Goal: Task Accomplishment & Management: Use online tool/utility

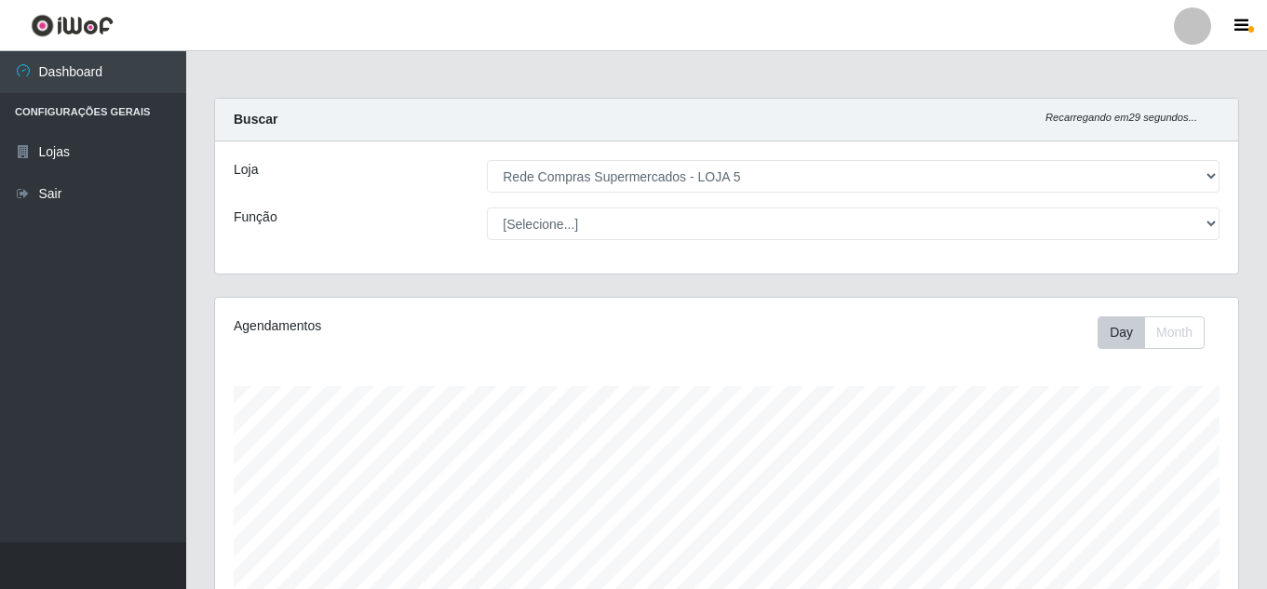
select select "397"
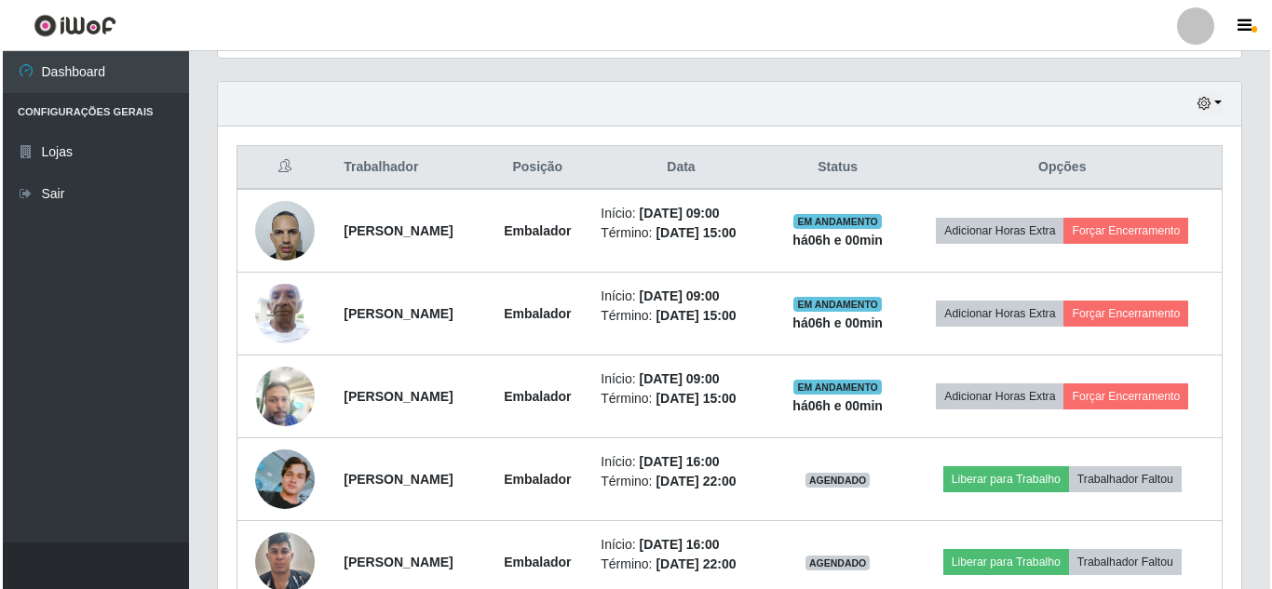
scroll to position [386, 1023]
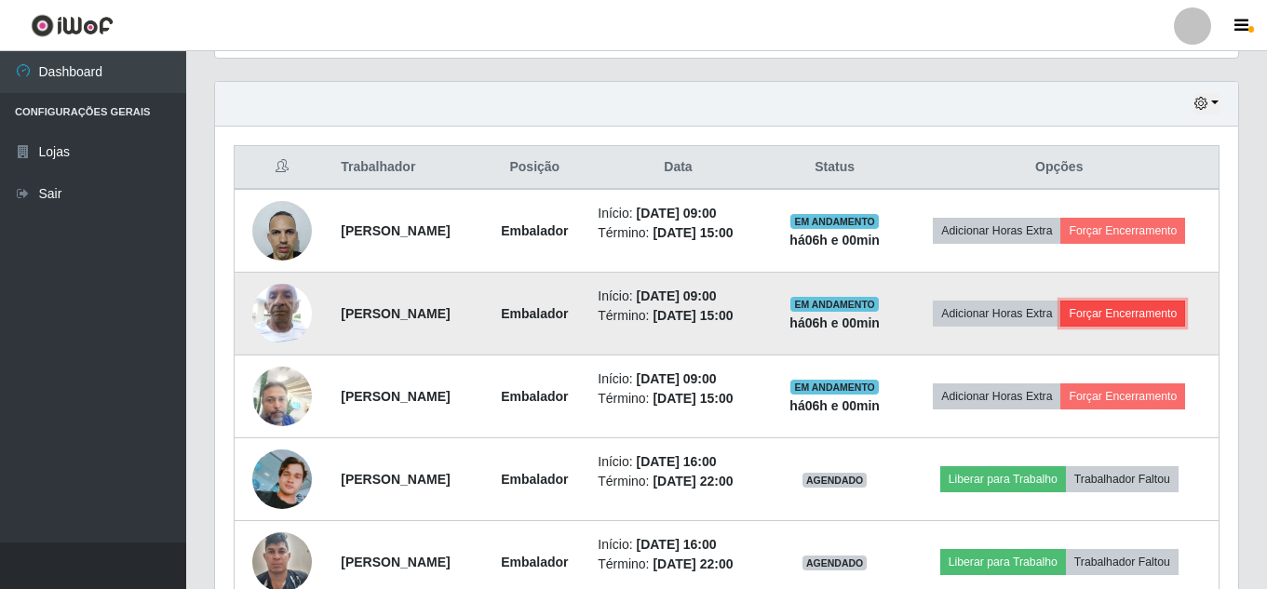
click at [1154, 321] on button "Forçar Encerramento" at bounding box center [1122, 314] width 125 height 26
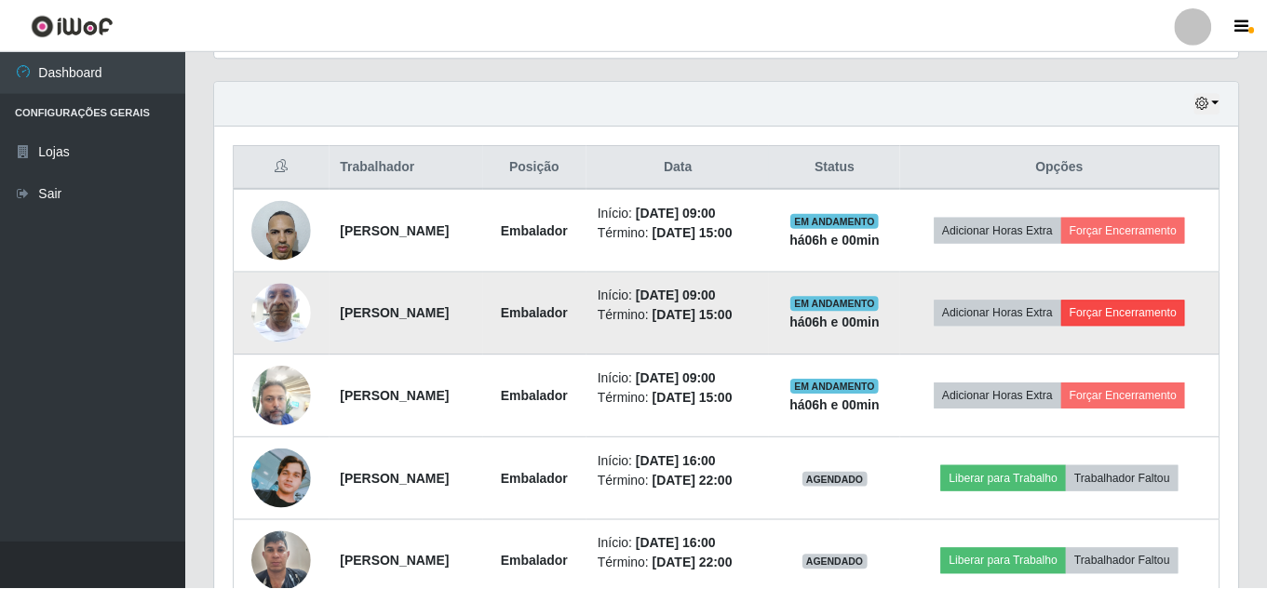
scroll to position [386, 1014]
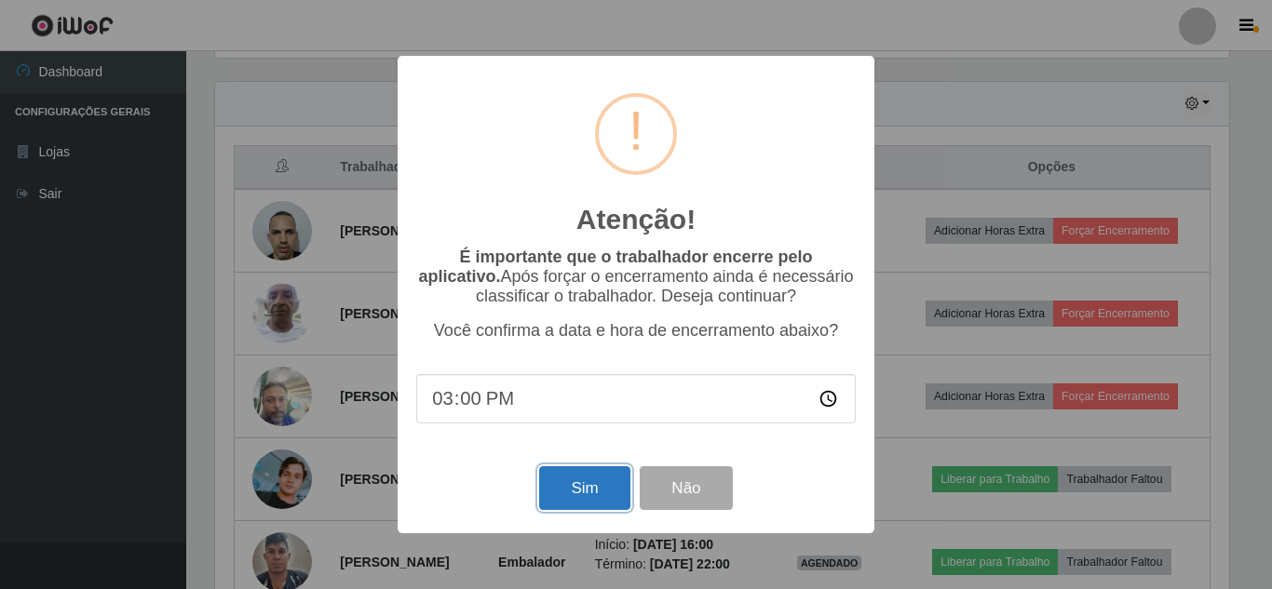
click at [569, 484] on button "Sim" at bounding box center [584, 488] width 90 height 44
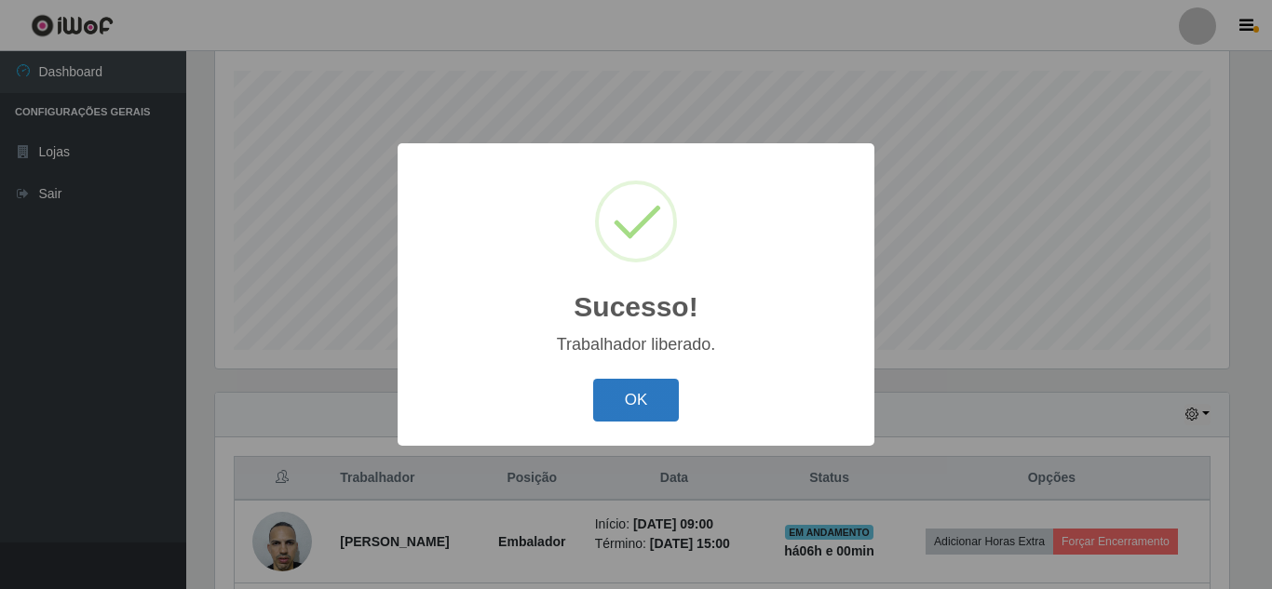
click at [634, 387] on button "OK" at bounding box center [636, 401] width 87 height 44
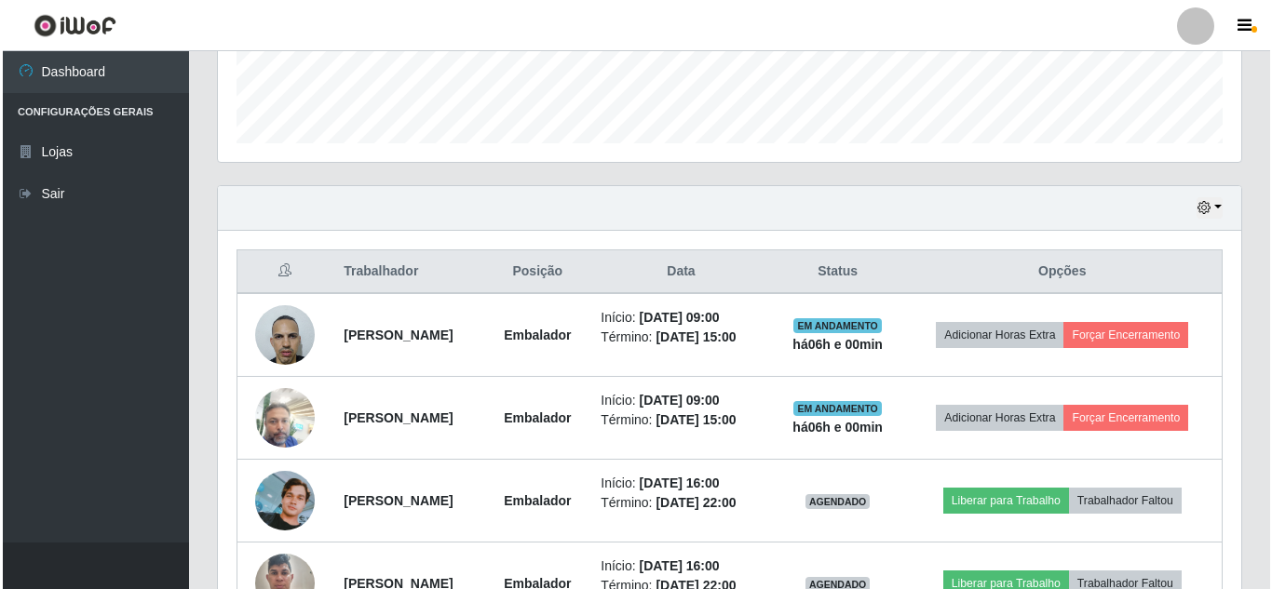
scroll to position [595, 0]
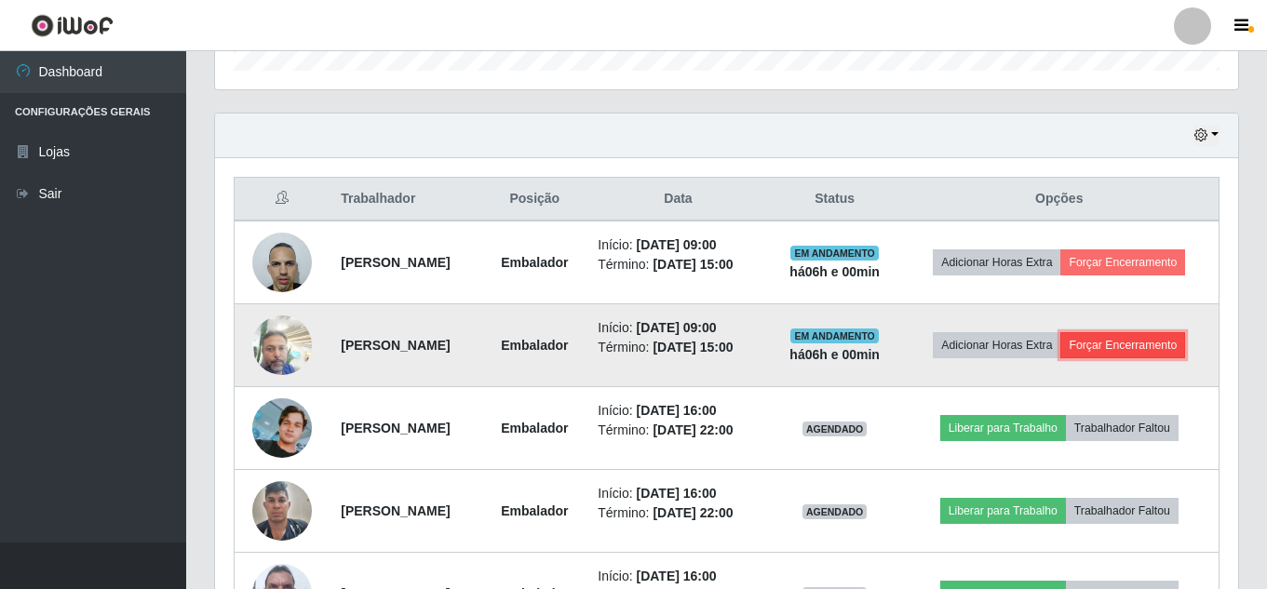
click at [1170, 337] on button "Forçar Encerramento" at bounding box center [1122, 345] width 125 height 26
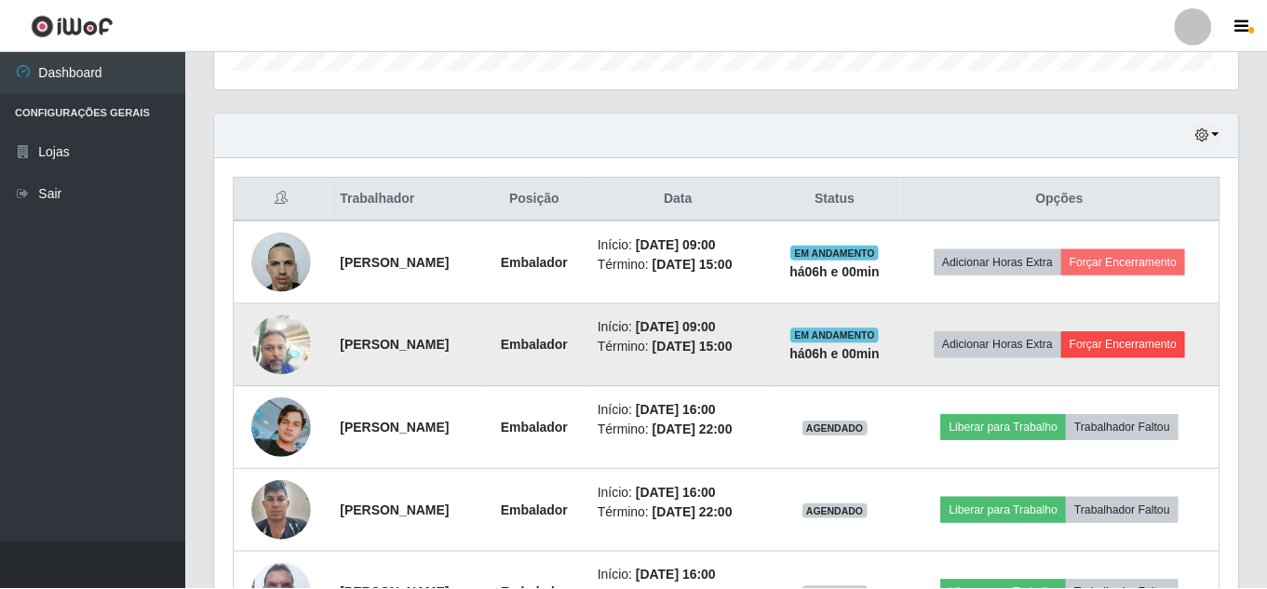
scroll to position [386, 1014]
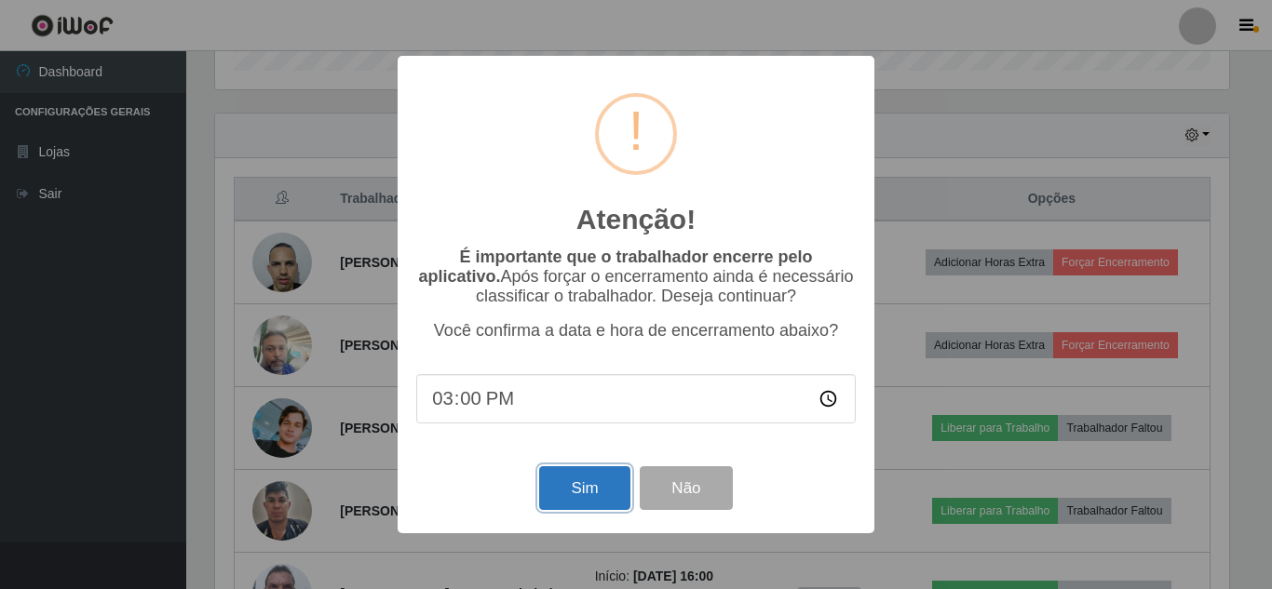
click at [556, 500] on button "Sim" at bounding box center [584, 488] width 90 height 44
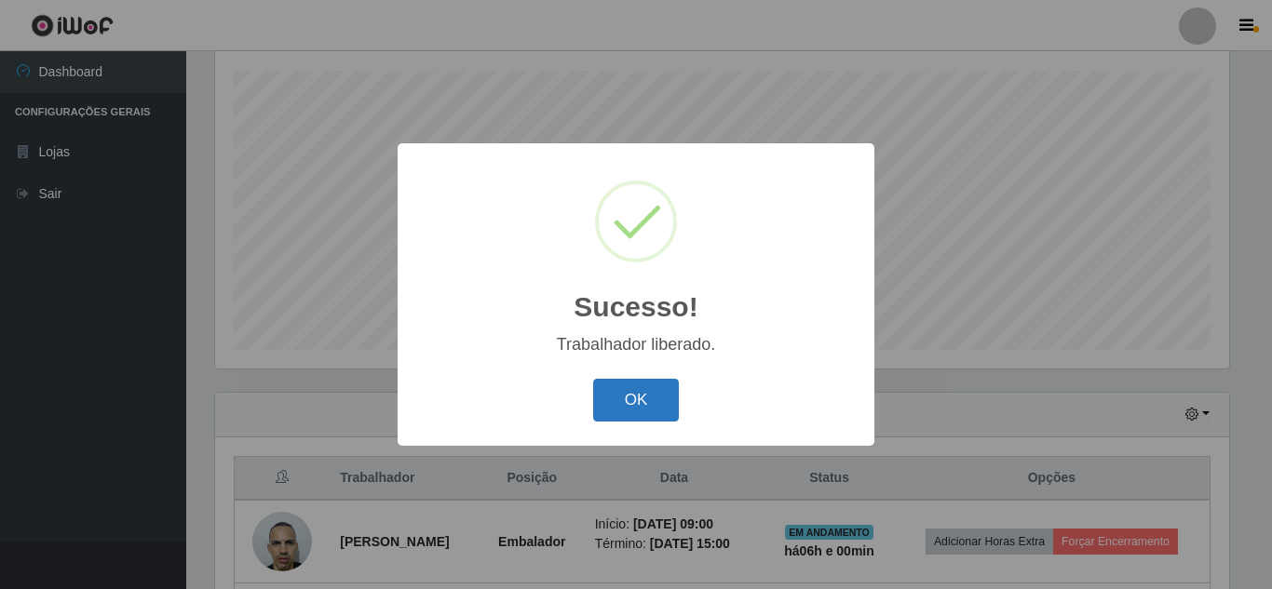
click at [658, 398] on button "OK" at bounding box center [636, 401] width 87 height 44
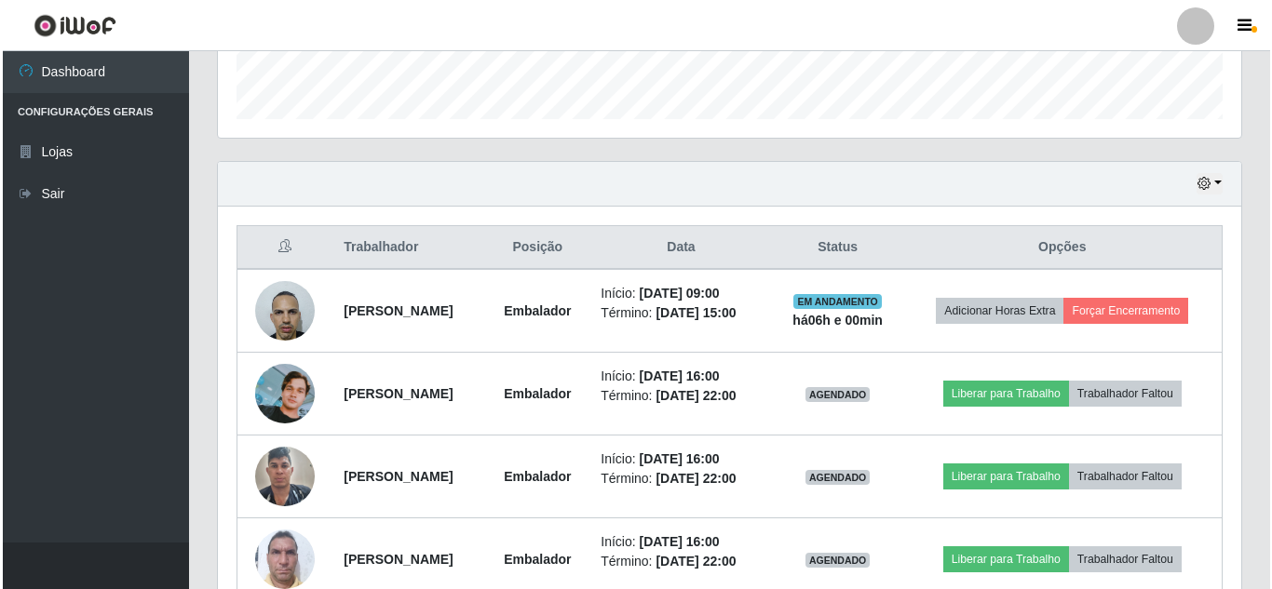
scroll to position [595, 0]
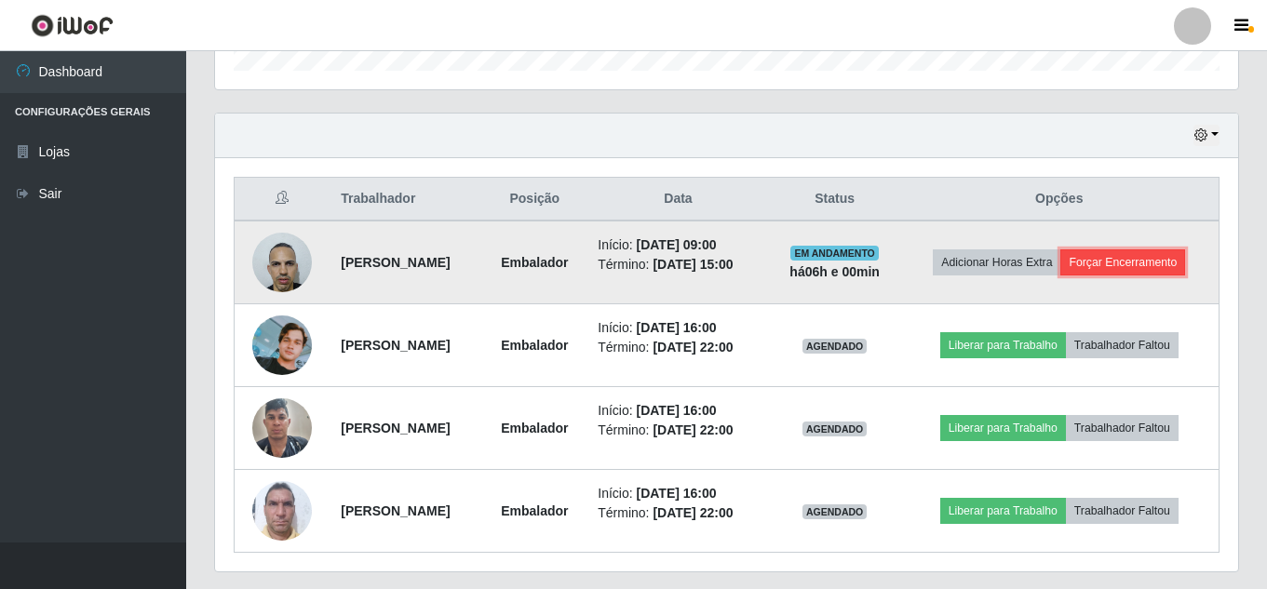
click at [1140, 268] on button "Forçar Encerramento" at bounding box center [1122, 263] width 125 height 26
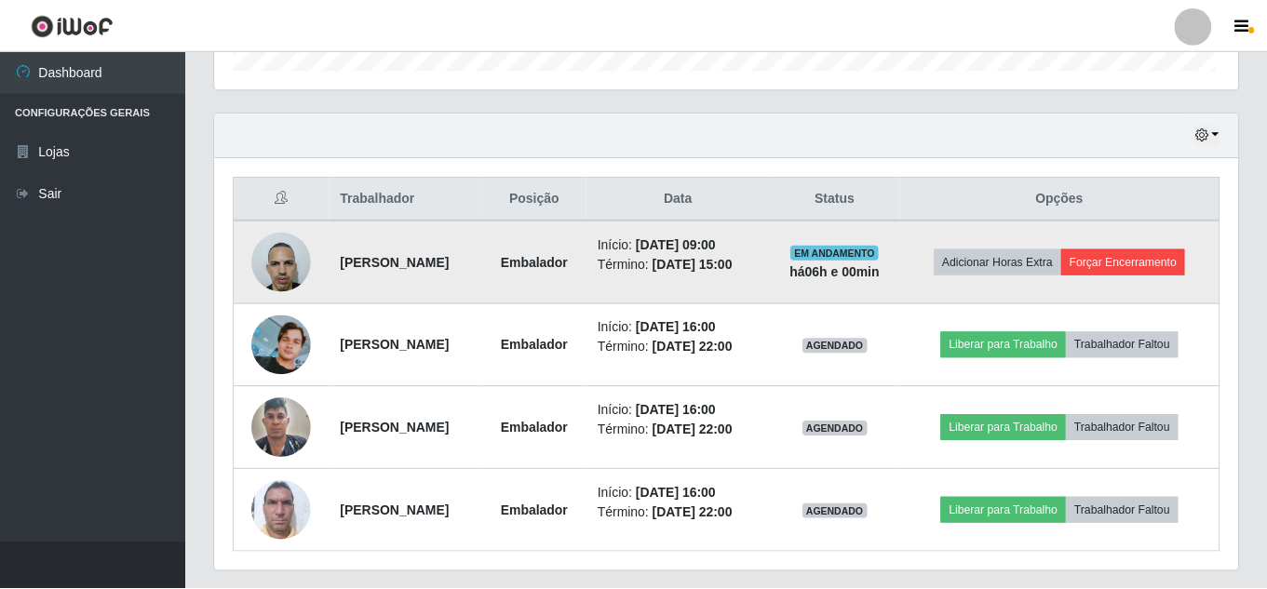
scroll to position [386, 1014]
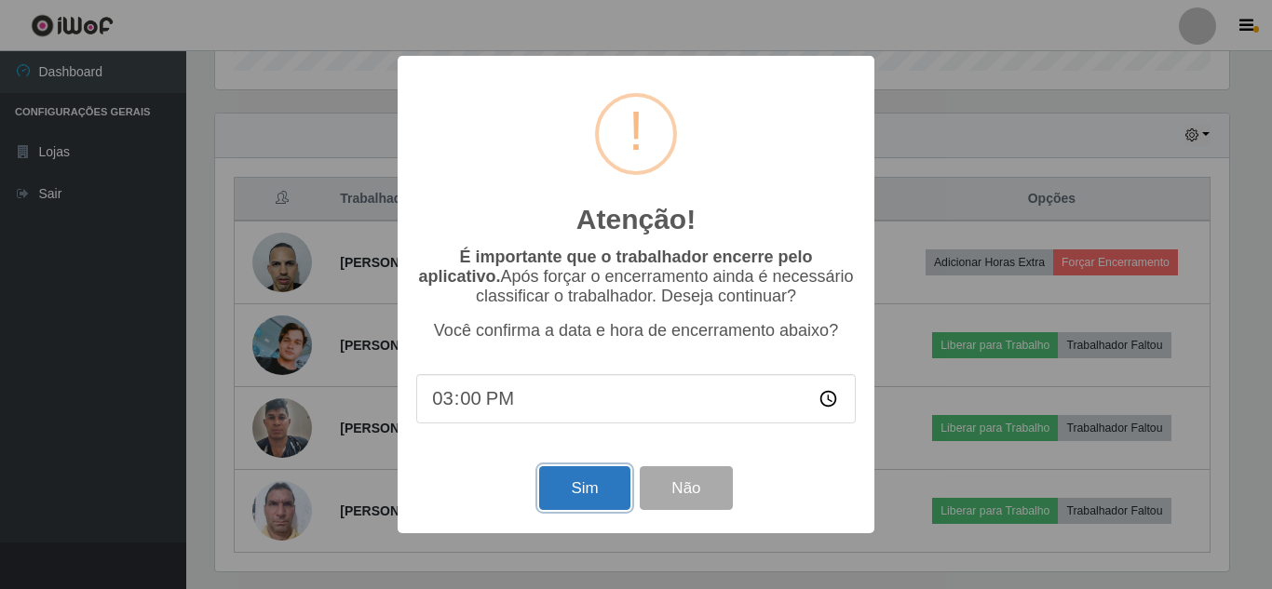
click at [590, 490] on button "Sim" at bounding box center [584, 488] width 90 height 44
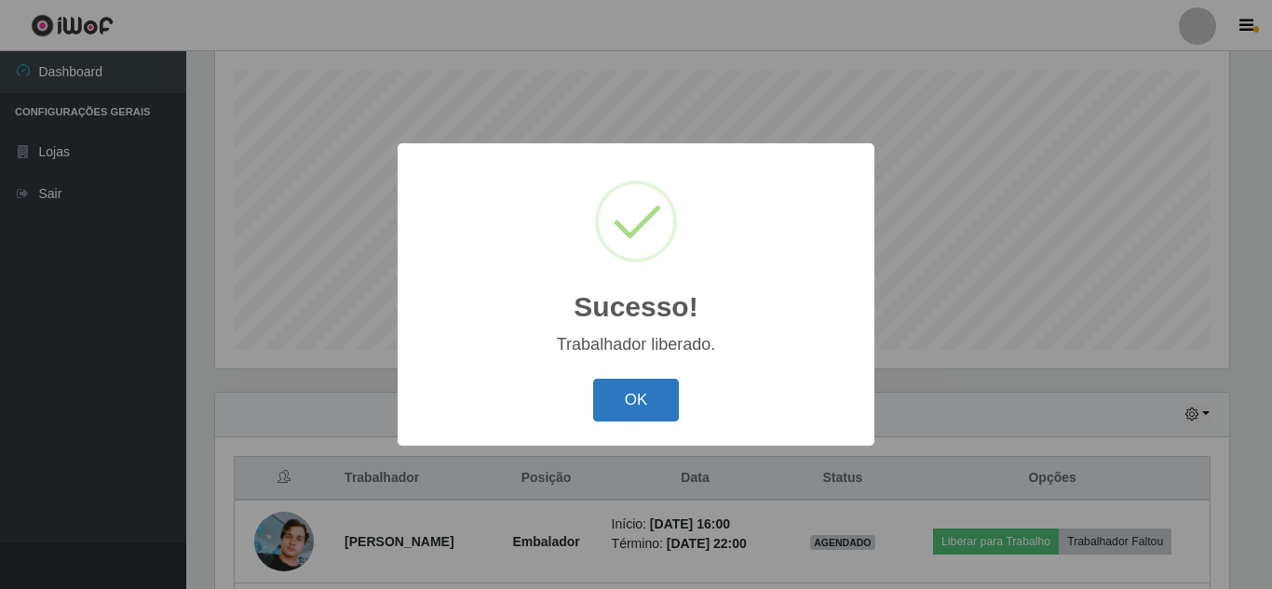
click at [645, 385] on button "OK" at bounding box center [636, 401] width 87 height 44
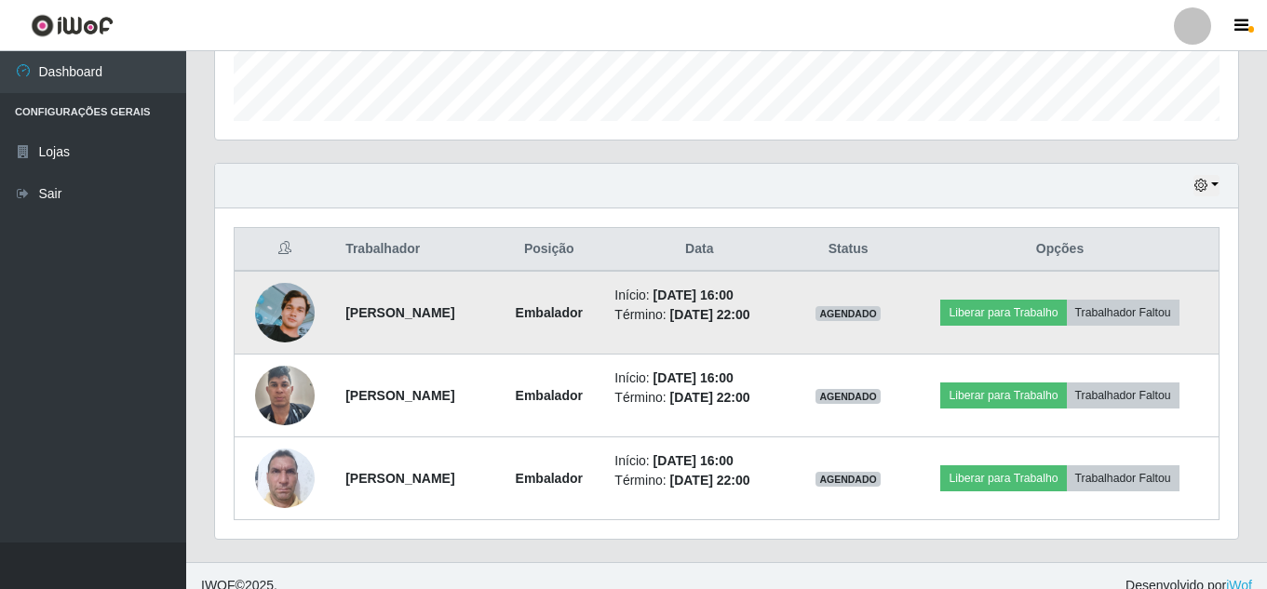
scroll to position [564, 0]
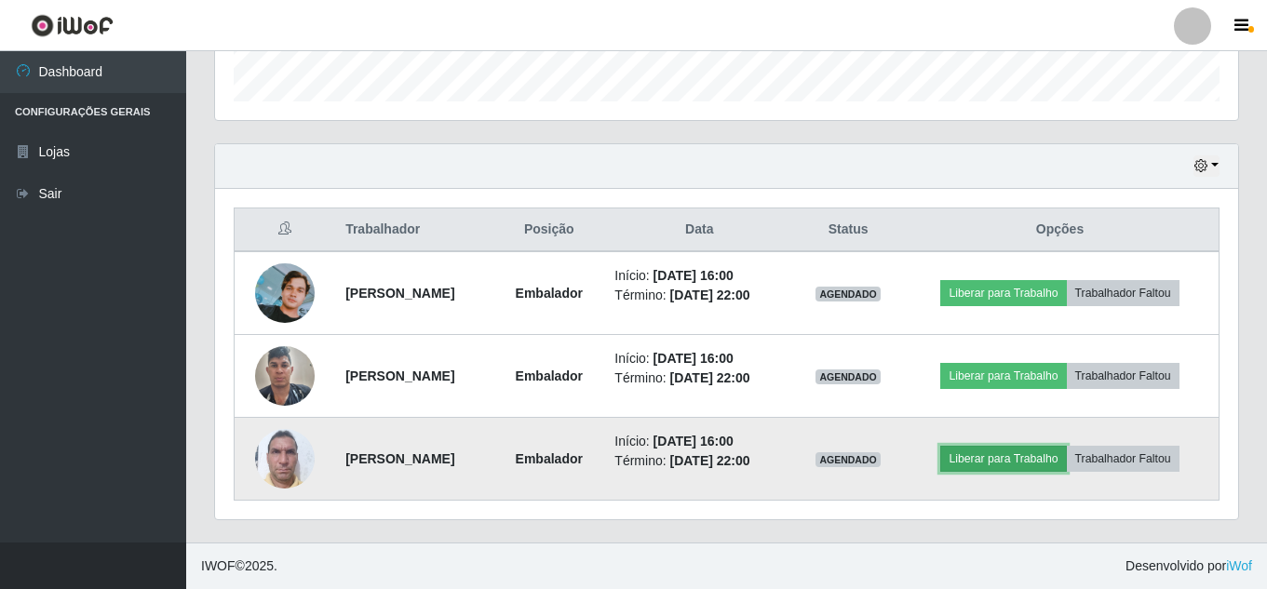
click at [1012, 450] on button "Liberar para Trabalho" at bounding box center [1003, 459] width 126 height 26
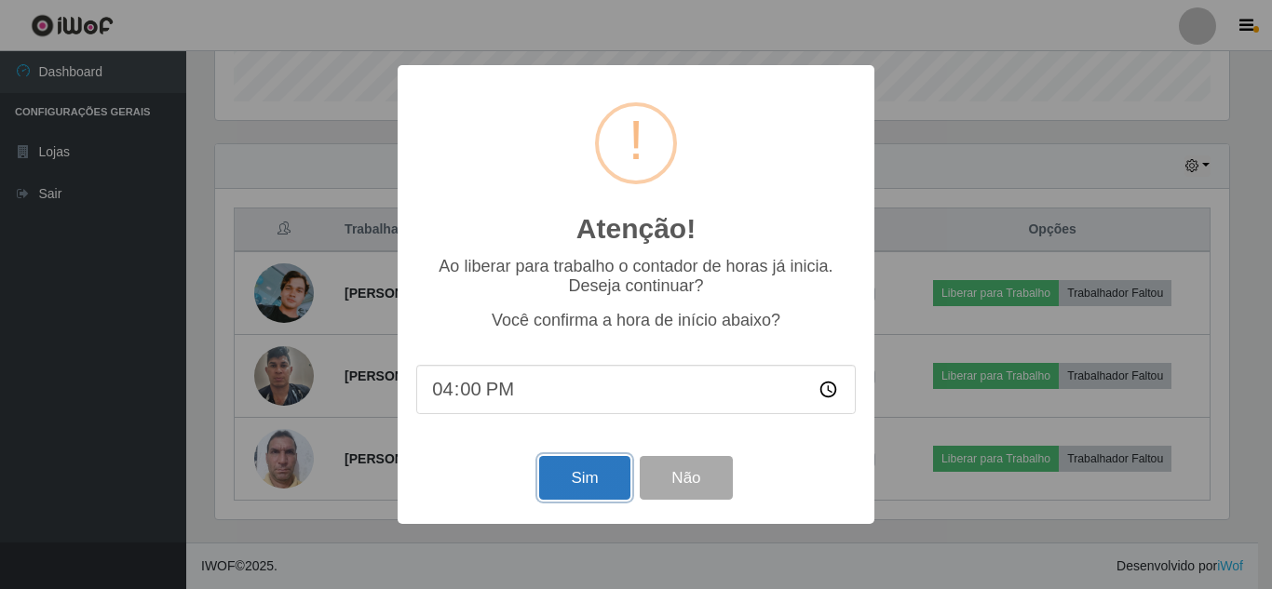
click at [597, 470] on button "Sim" at bounding box center [584, 478] width 90 height 44
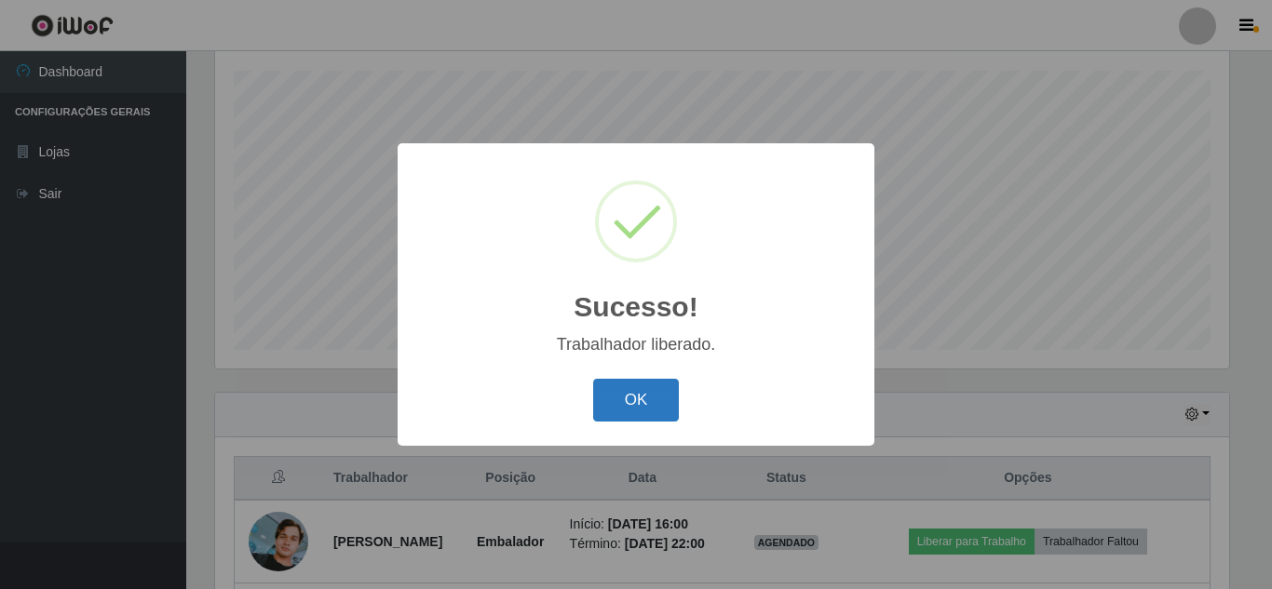
click at [636, 398] on button "OK" at bounding box center [636, 401] width 87 height 44
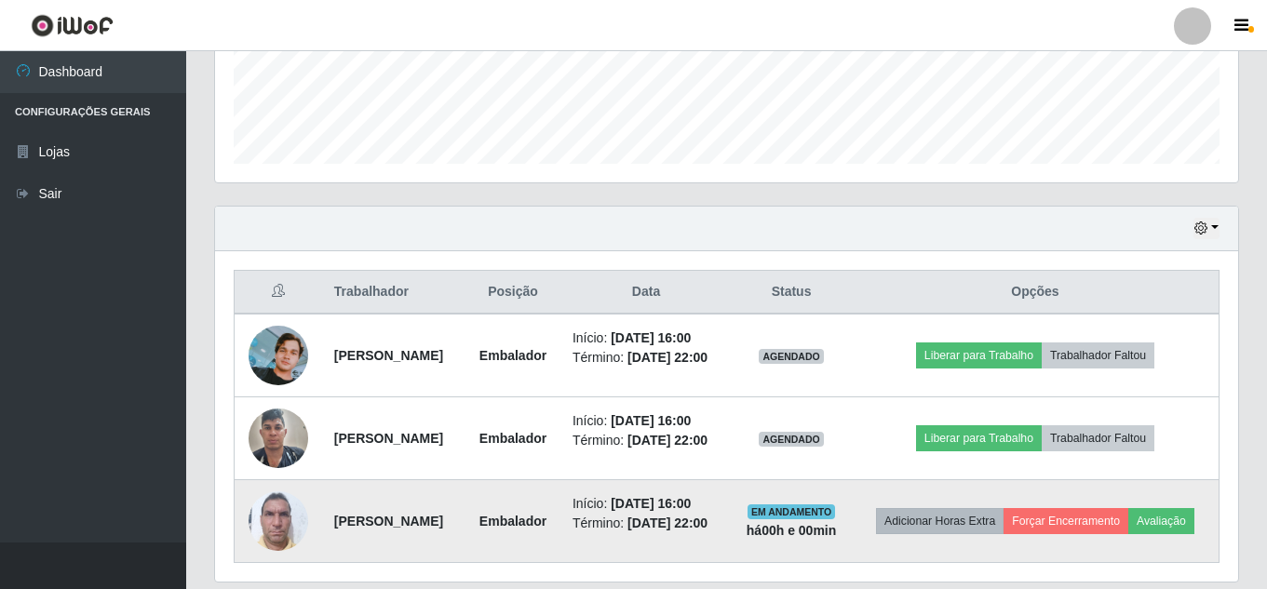
scroll to position [595, 0]
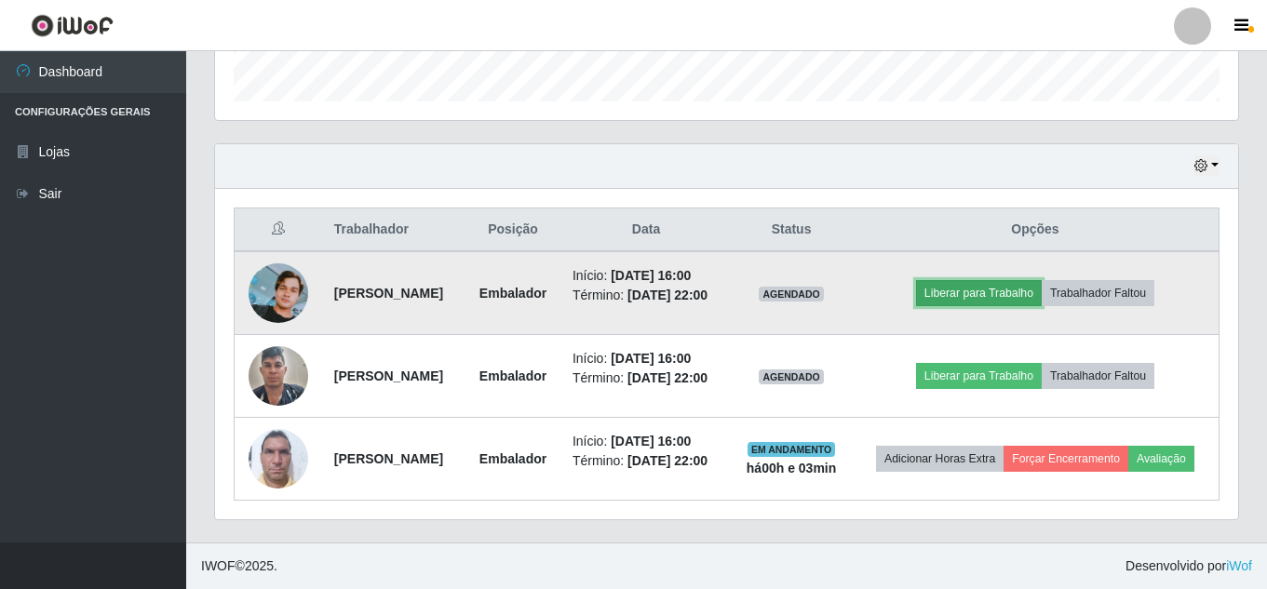
click at [983, 280] on button "Liberar para Trabalho" at bounding box center [979, 293] width 126 height 26
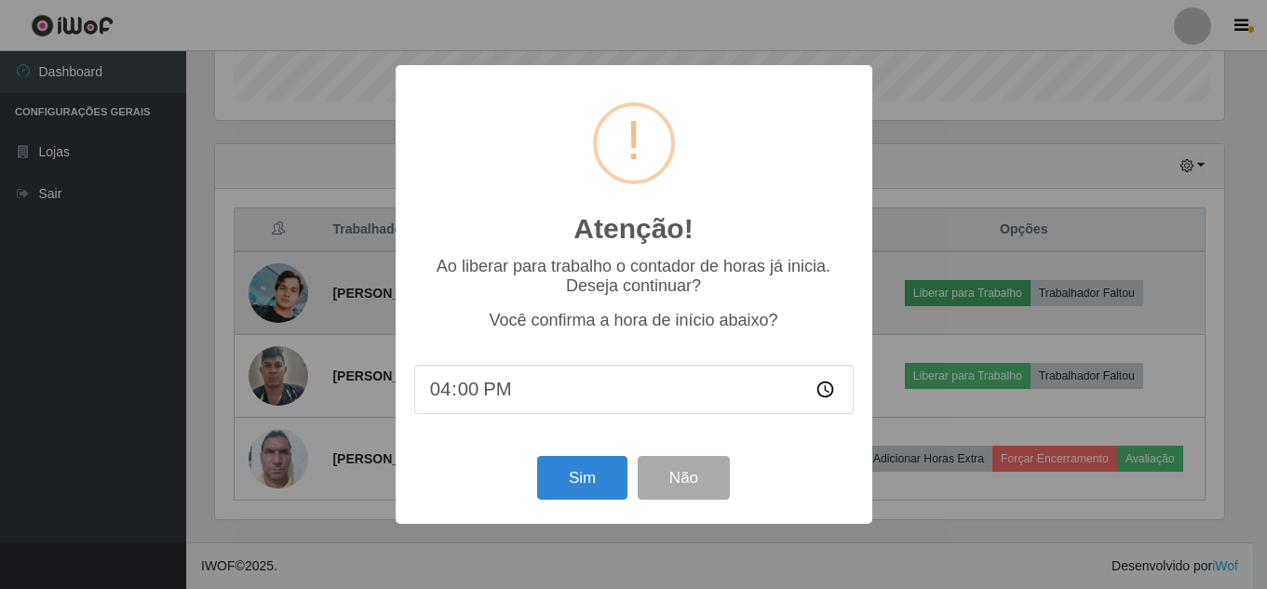
scroll to position [386, 1014]
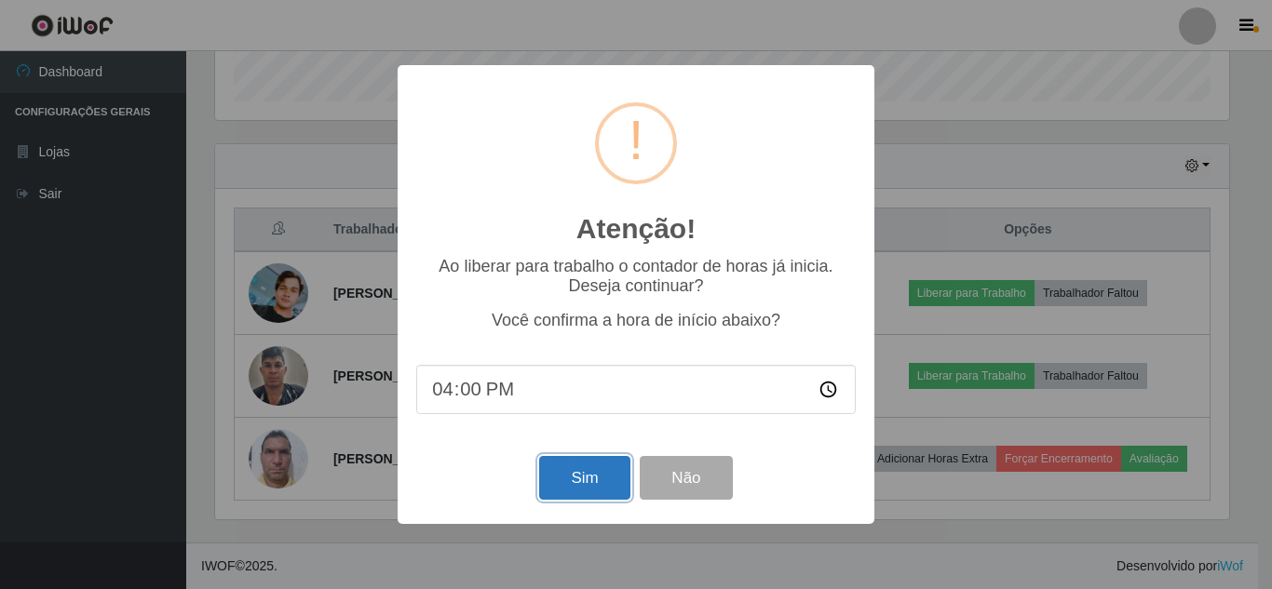
click at [576, 483] on button "Sim" at bounding box center [584, 478] width 90 height 44
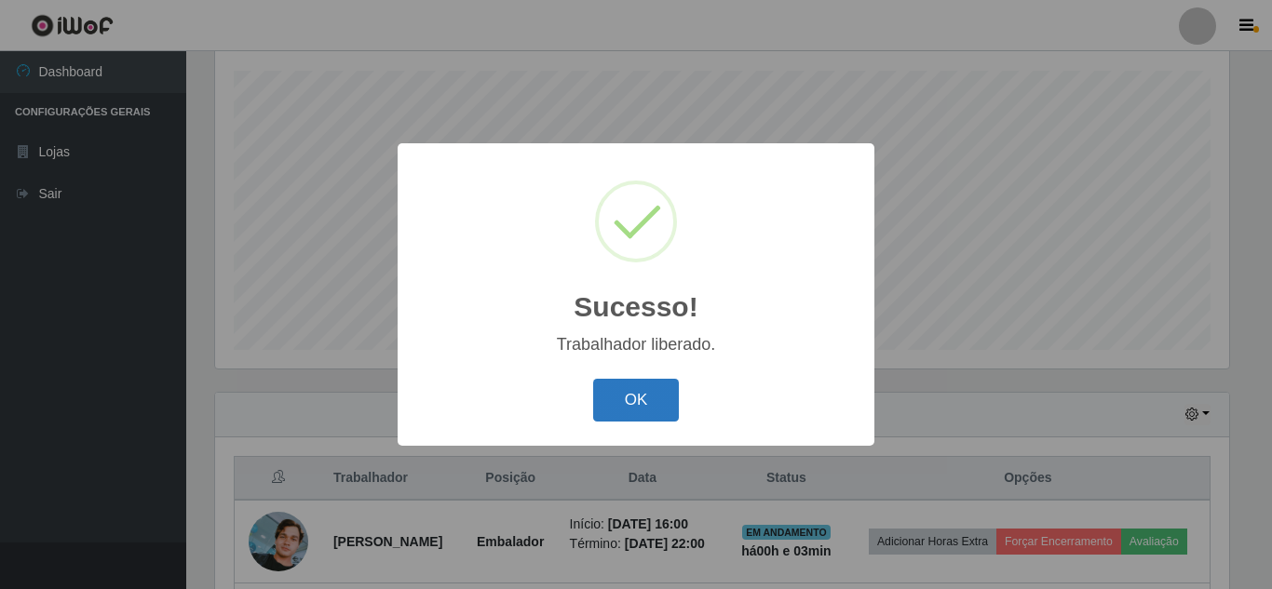
click at [623, 395] on button "OK" at bounding box center [636, 401] width 87 height 44
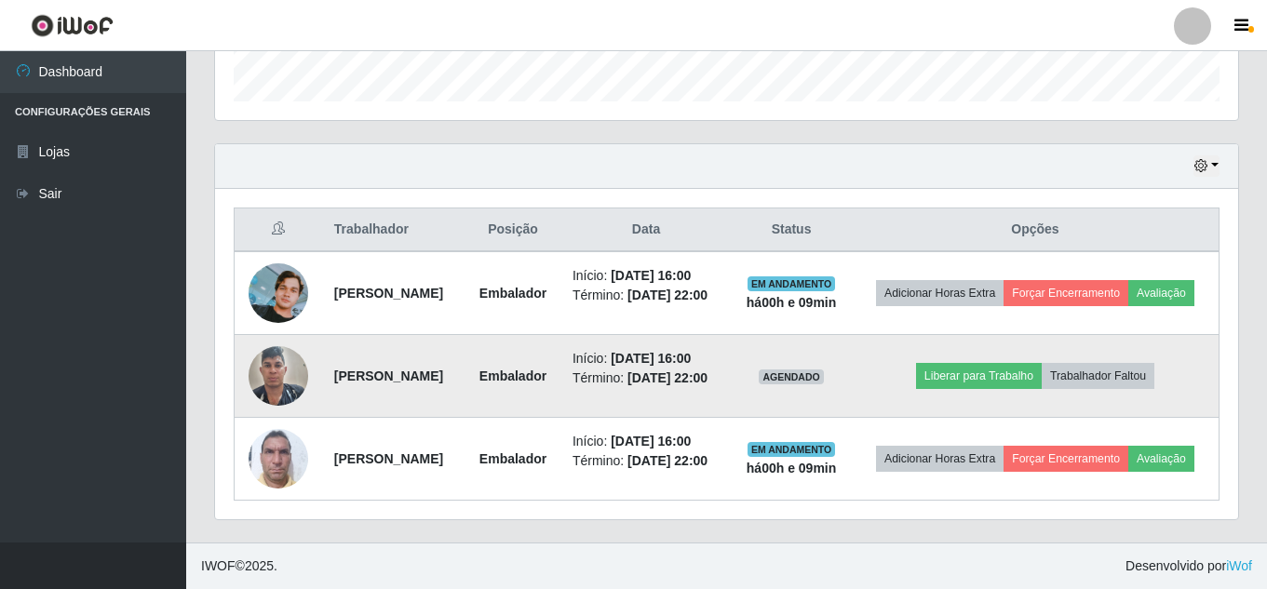
scroll to position [606, 0]
